Goal: Information Seeking & Learning: Learn about a topic

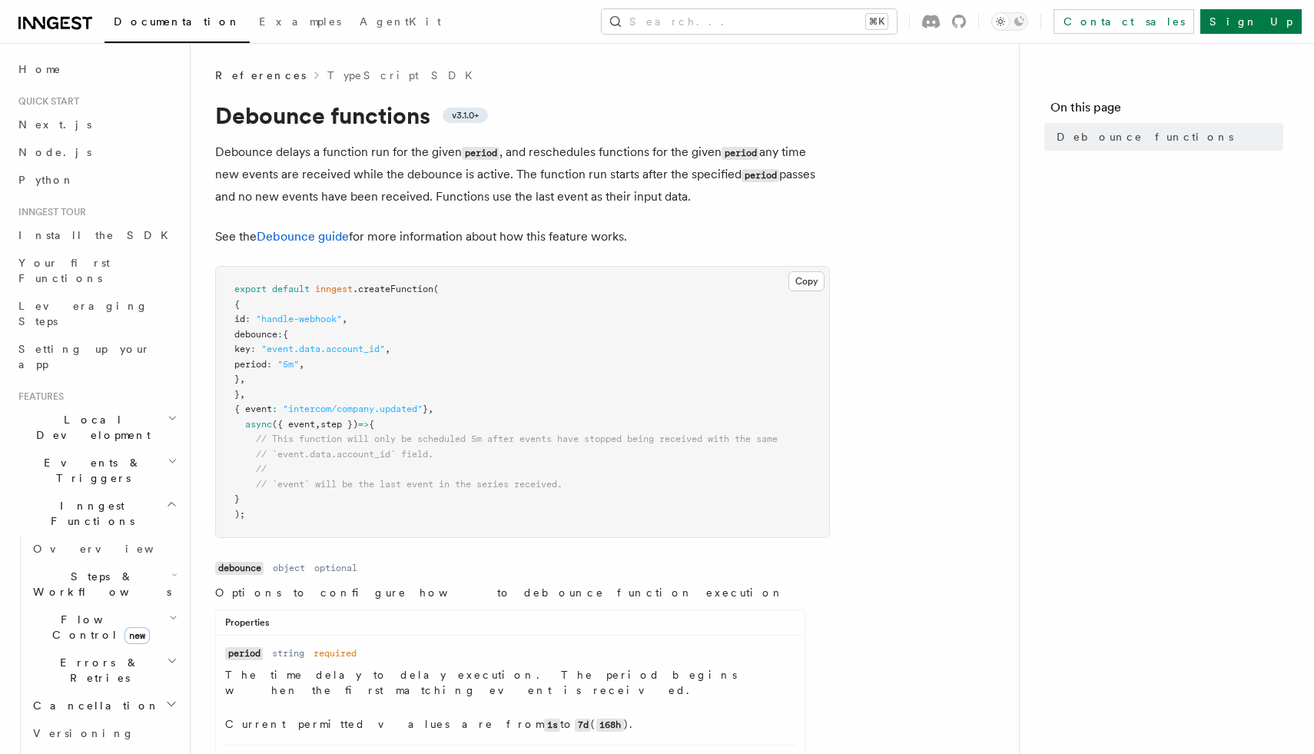
click at [62, 612] on span "Flow Control new" at bounding box center [98, 627] width 142 height 31
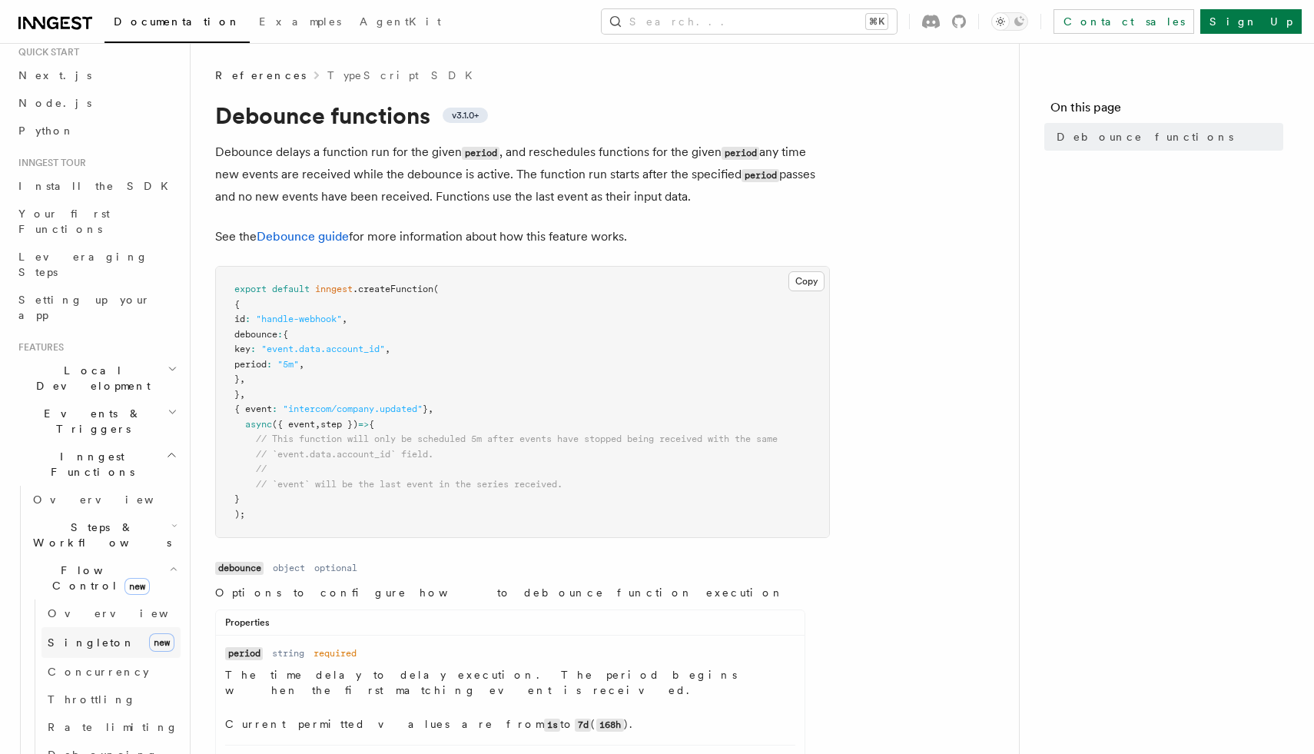
scroll to position [67, 0]
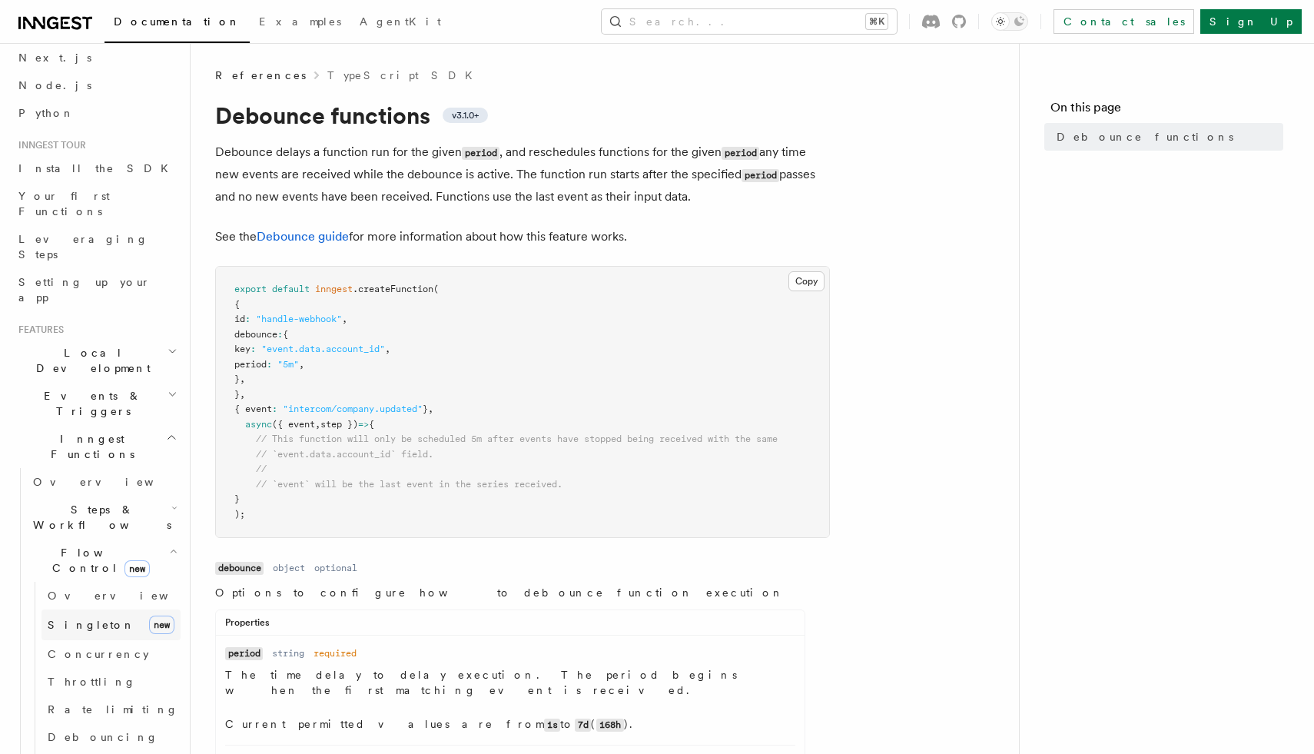
click at [74, 619] on span "Singleton" at bounding box center [92, 625] width 88 height 12
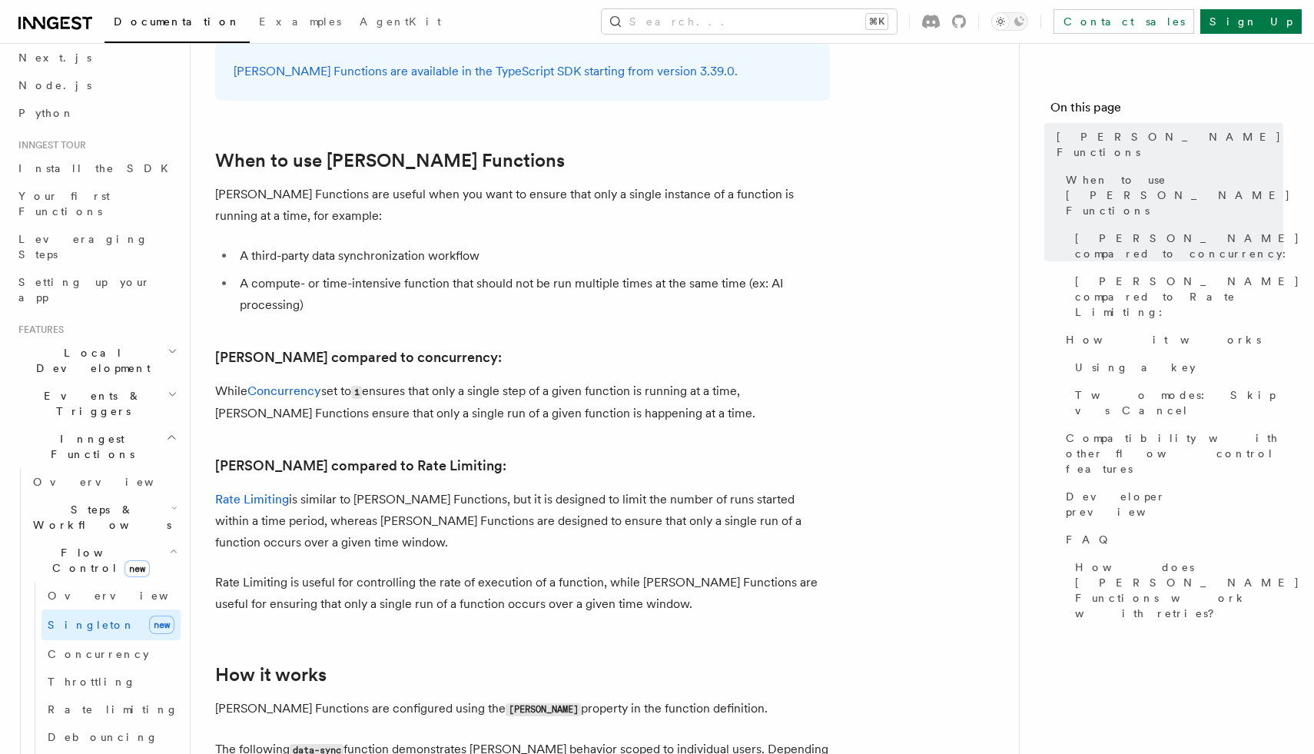
scroll to position [610, 0]
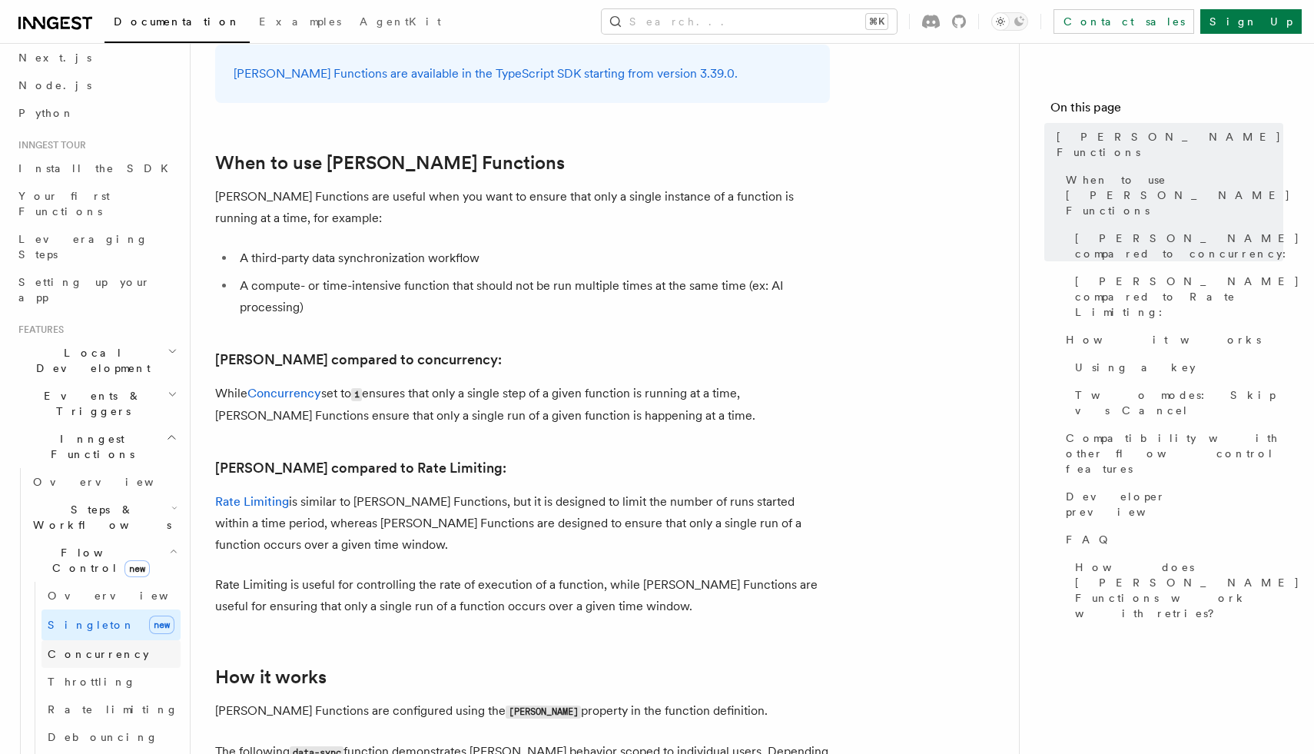
click at [91, 648] on span "Concurrency" at bounding box center [98, 654] width 101 height 12
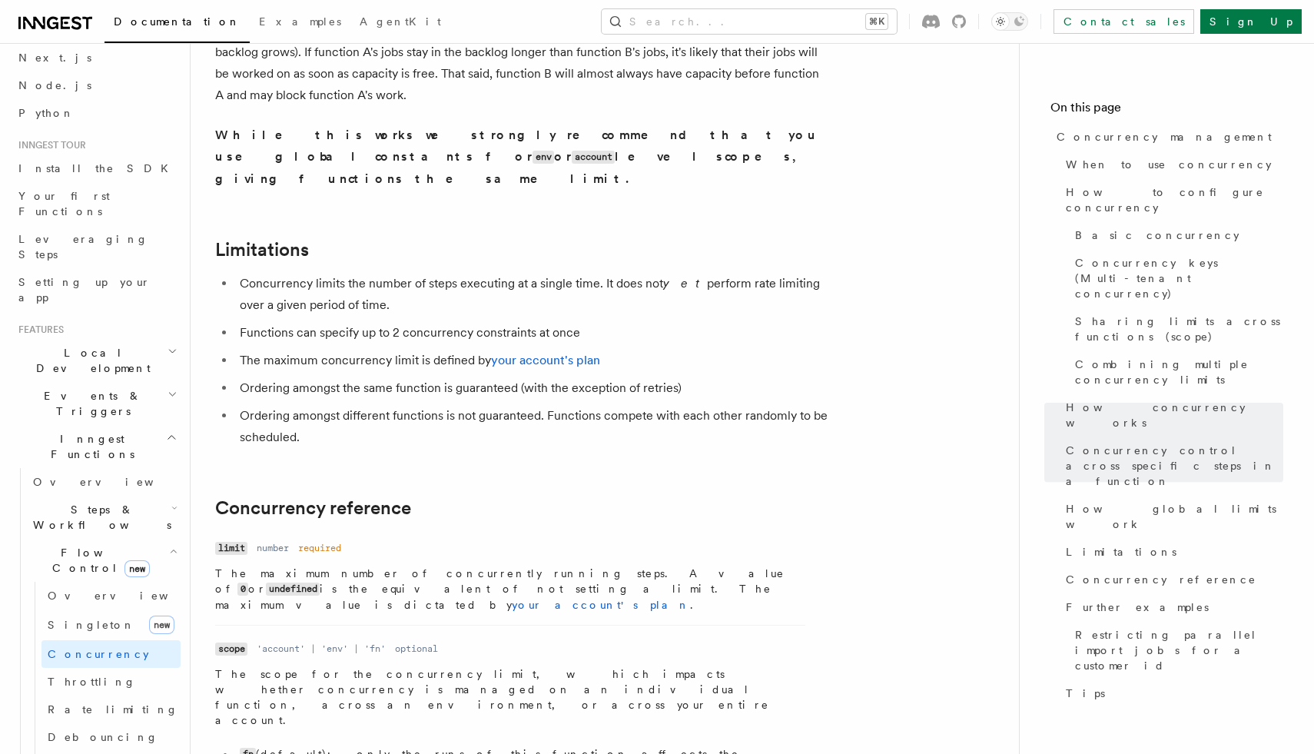
scroll to position [4870, 0]
click at [88, 701] on span "Rate limiting" at bounding box center [113, 708] width 131 height 15
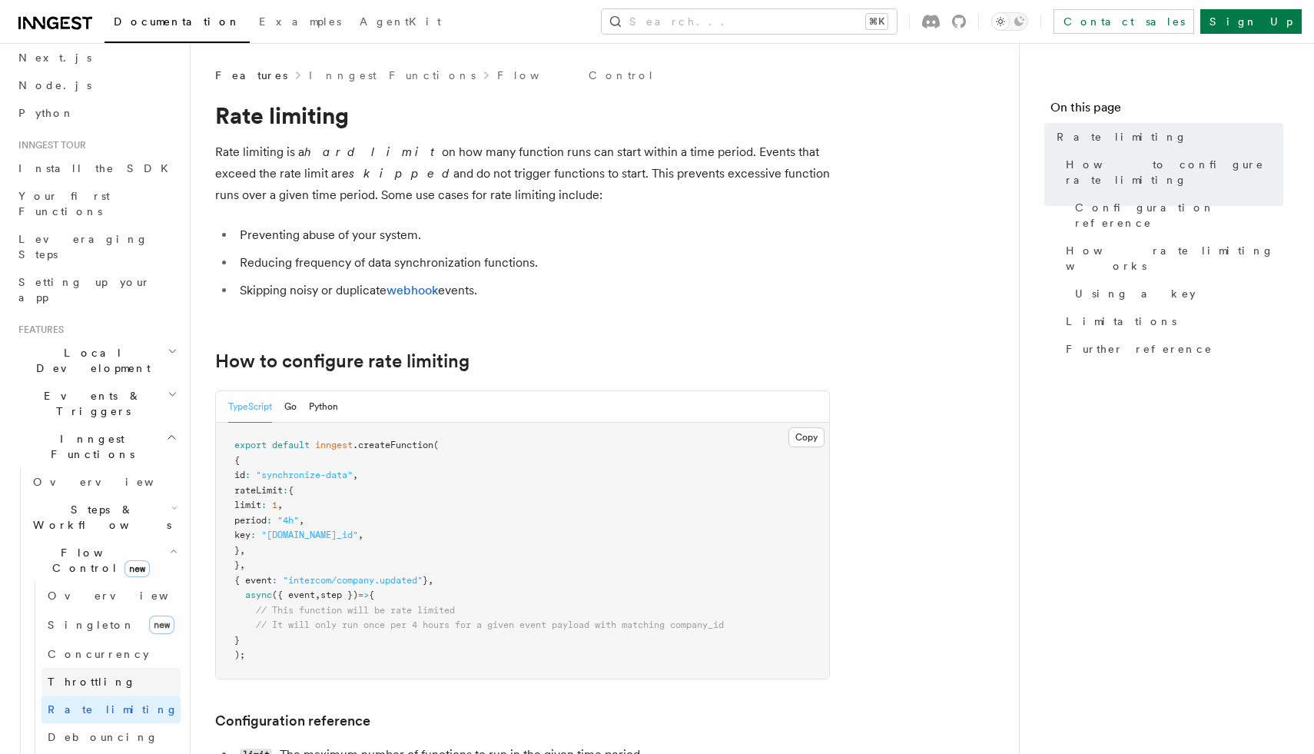
click at [94, 675] on span "Throttling" at bounding box center [92, 681] width 88 height 12
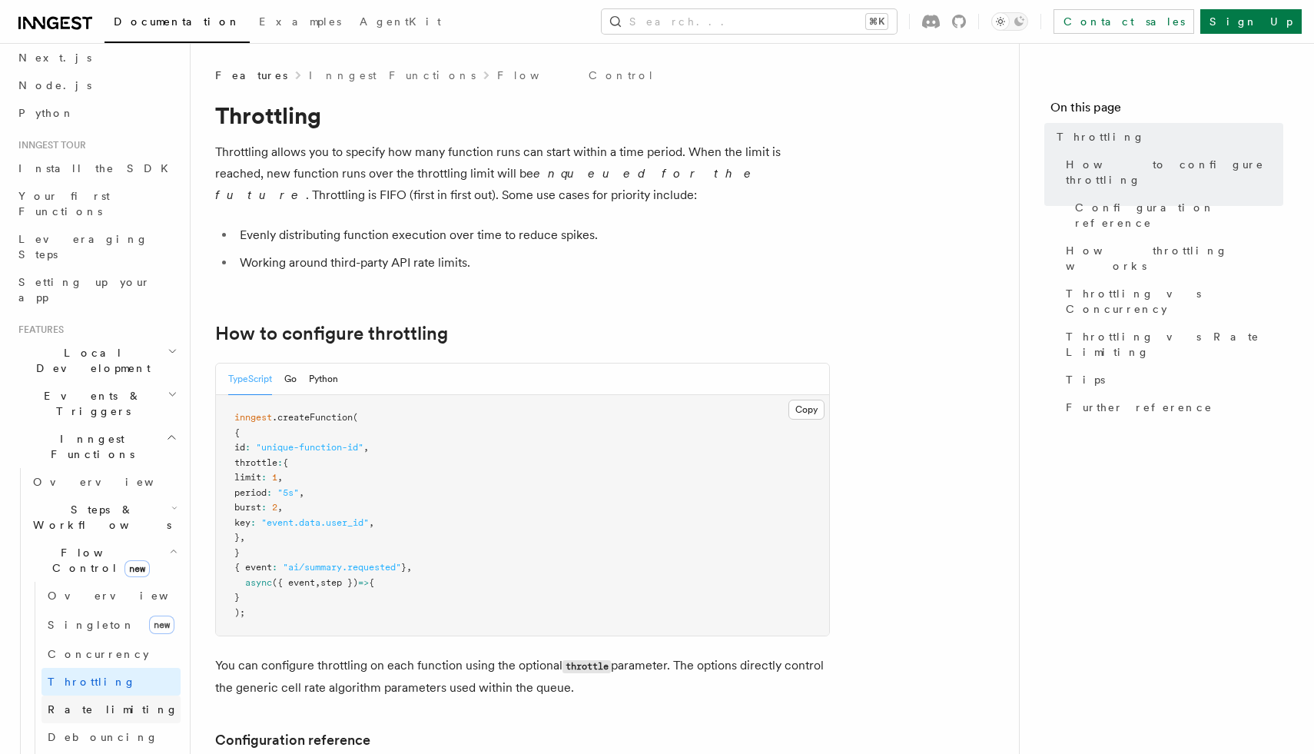
click at [68, 695] on link "Rate limiting" at bounding box center [110, 709] width 139 height 28
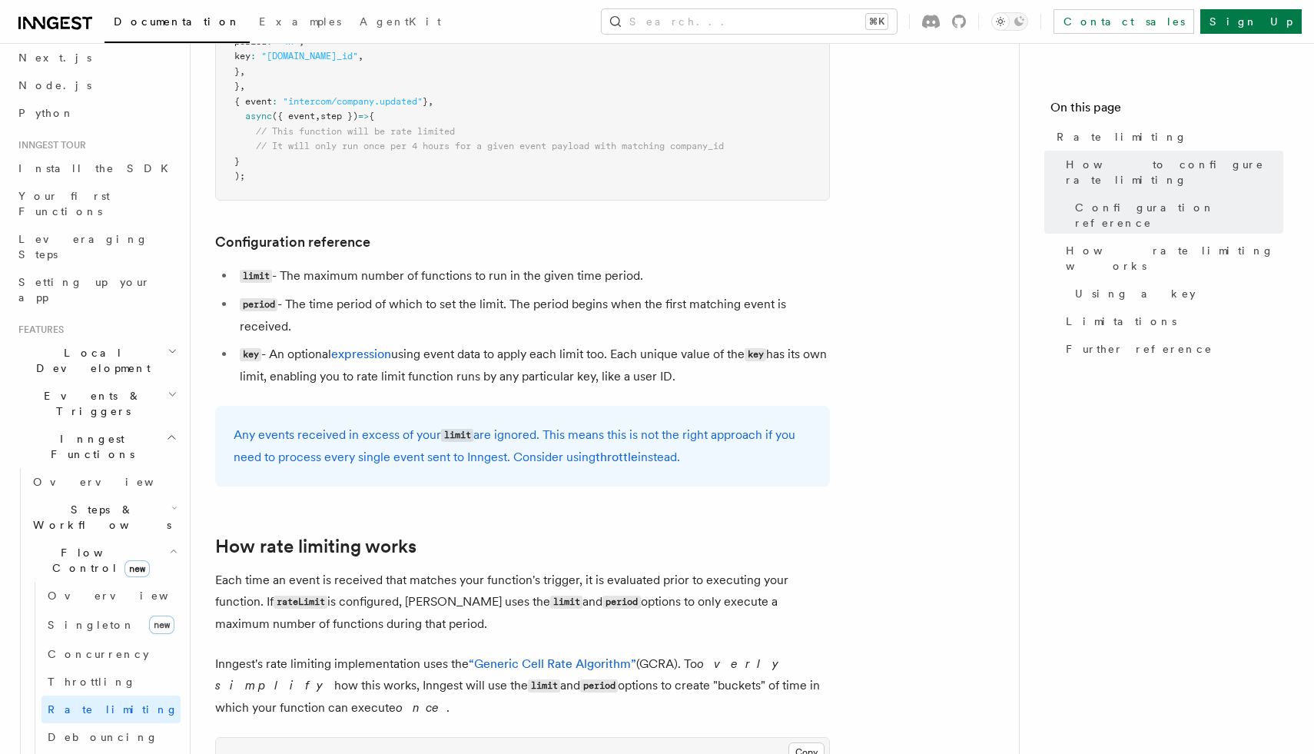
scroll to position [519, 0]
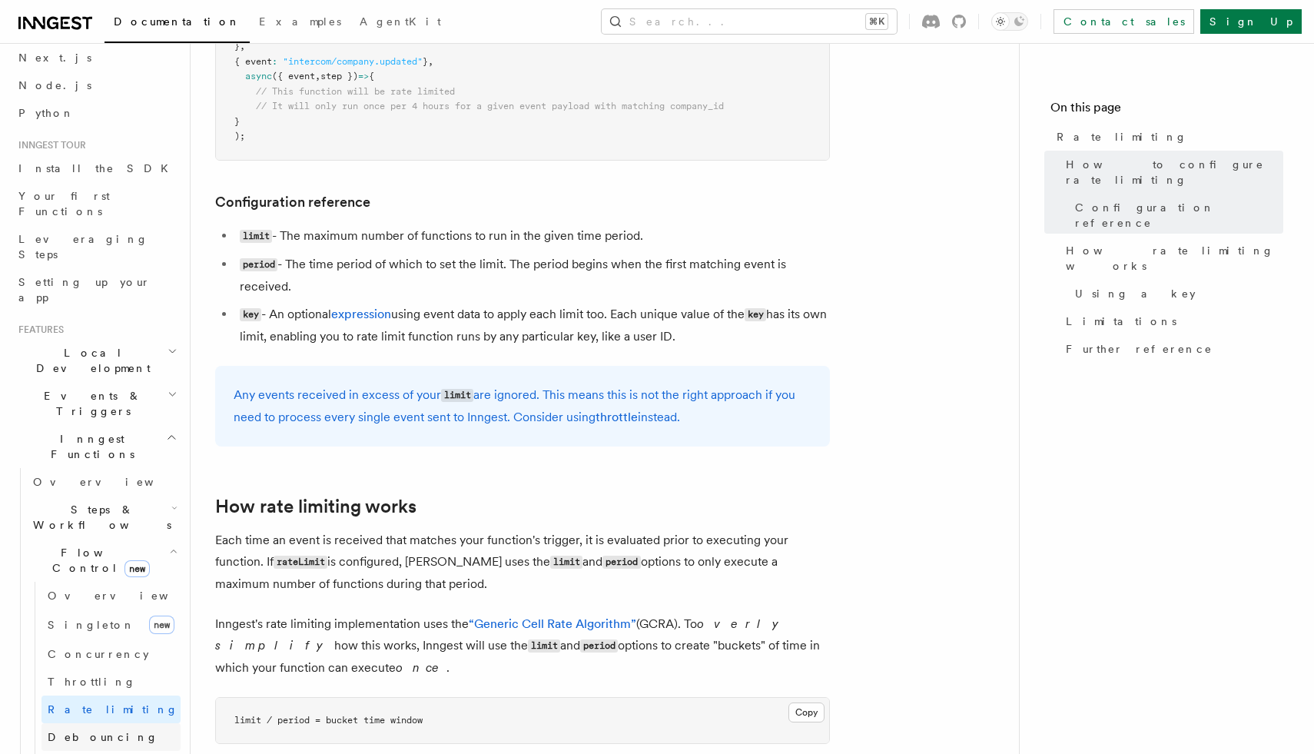
click at [91, 731] on span "Debouncing" at bounding box center [103, 737] width 111 height 12
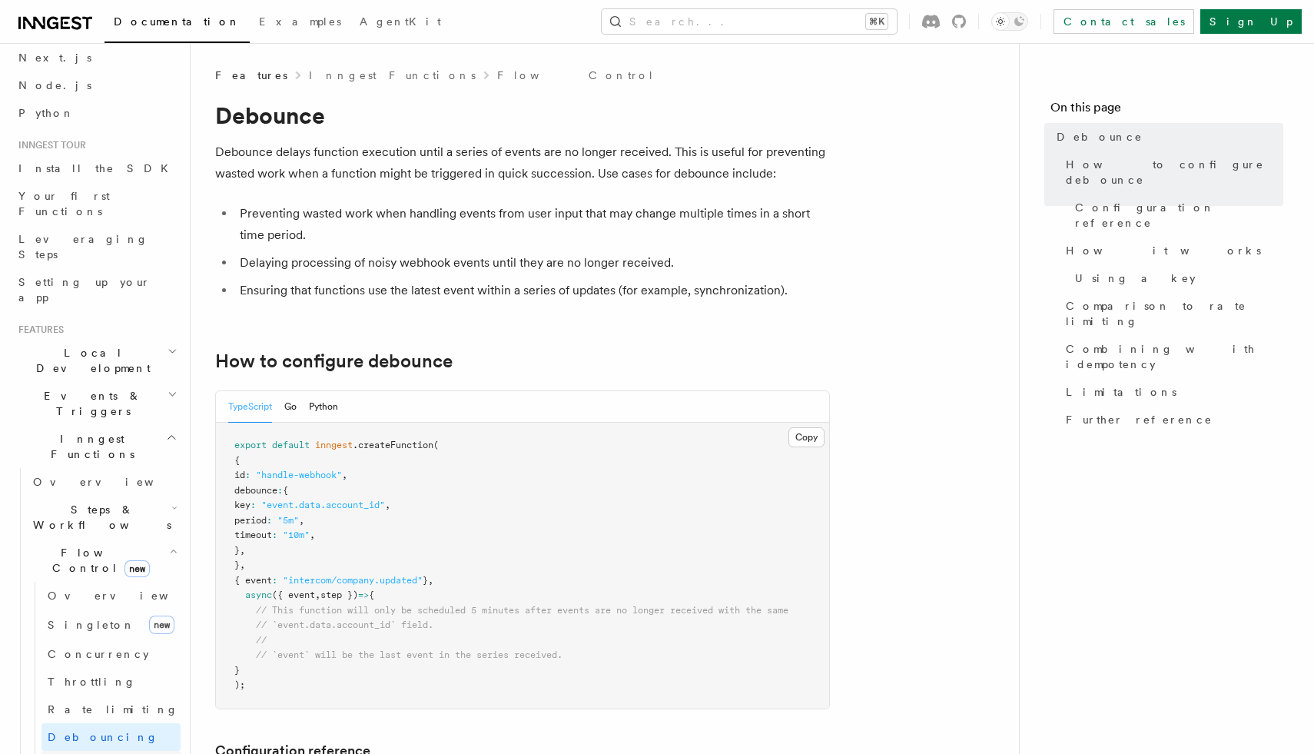
click at [84, 751] on link "Priority" at bounding box center [110, 765] width 139 height 28
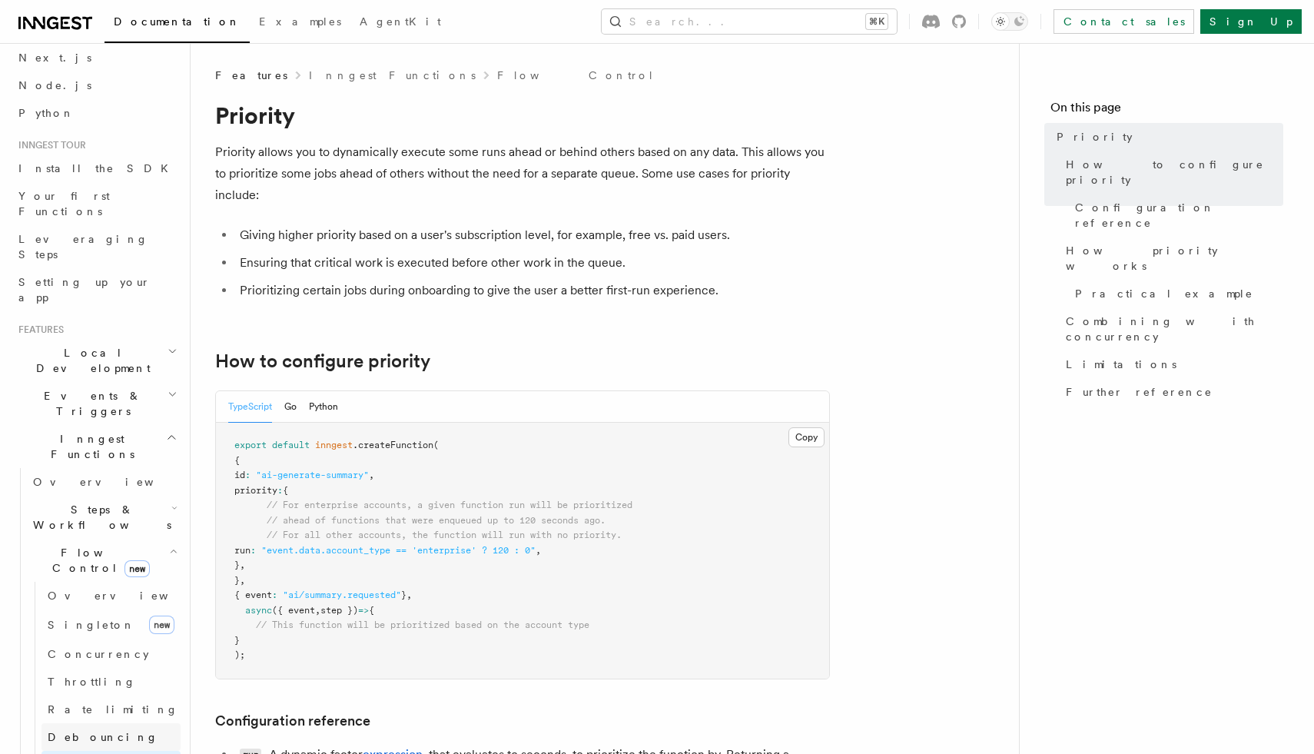
click at [86, 723] on link "Debouncing" at bounding box center [110, 737] width 139 height 28
